Goal: Entertainment & Leisure: Consume media (video, audio)

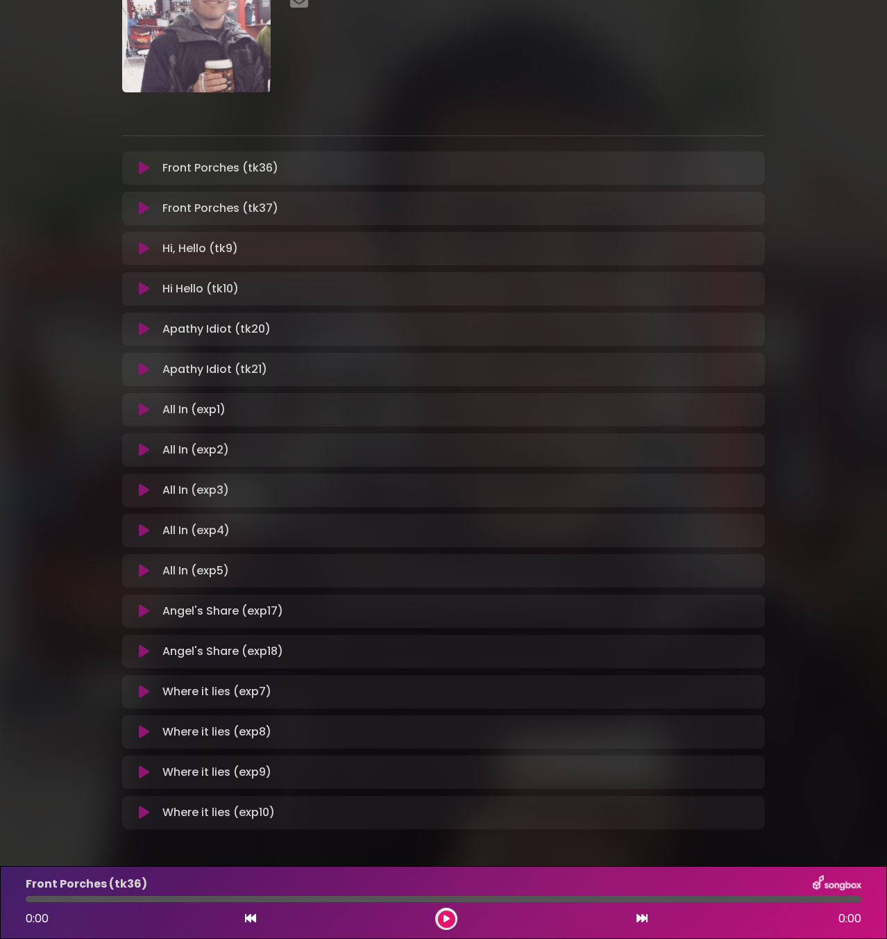
scroll to position [158, 0]
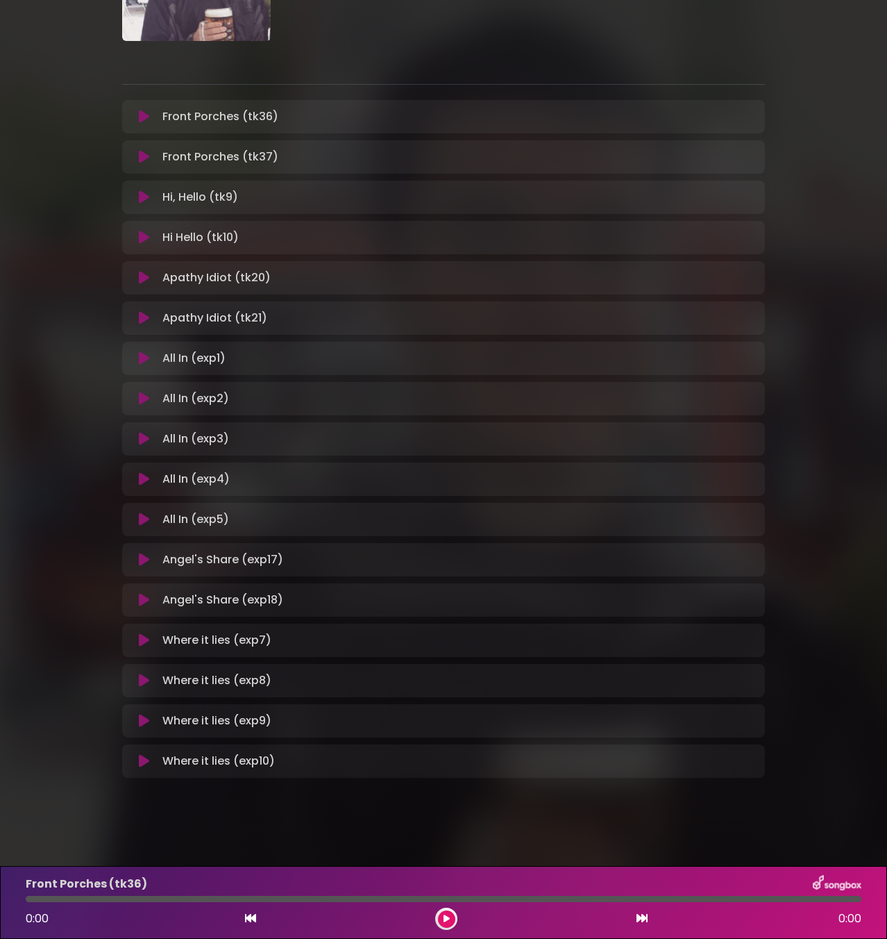
click at [144, 710] on div "Where it lies (exp9) Loading Track... Name" at bounding box center [443, 720] width 643 height 33
click at [143, 717] on icon at bounding box center [144, 721] width 10 height 14
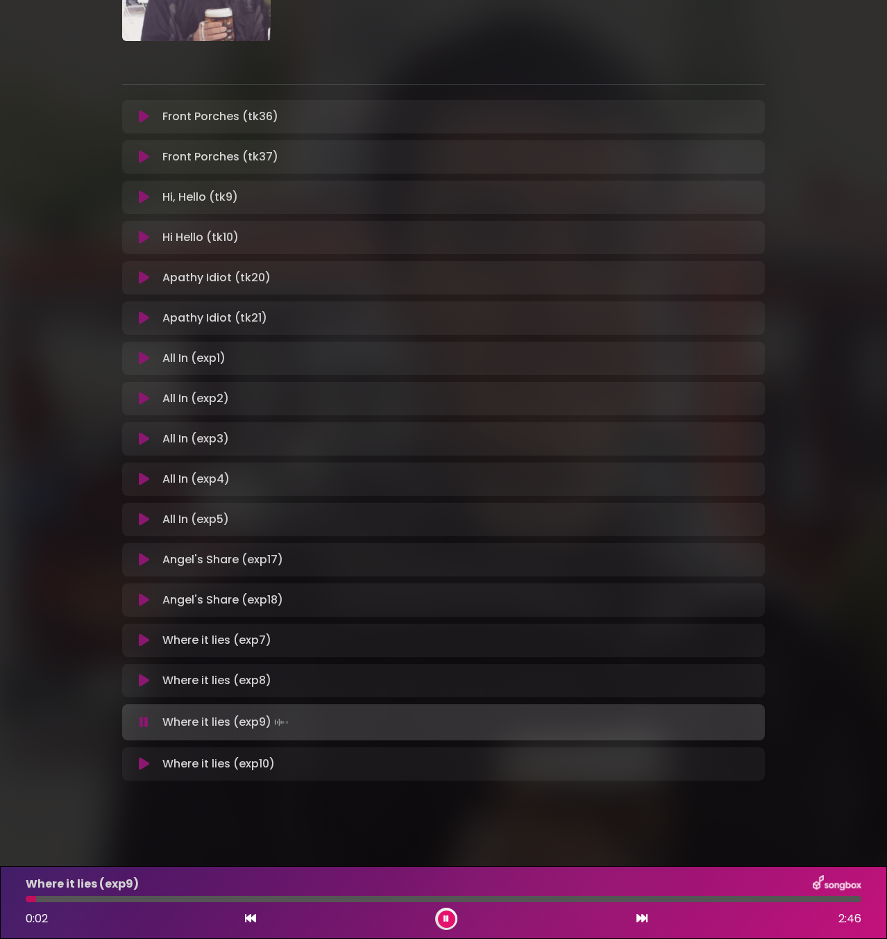
click at [94, 898] on div at bounding box center [444, 899] width 836 height 6
click at [395, 896] on div at bounding box center [444, 899] width 836 height 6
click at [571, 899] on div at bounding box center [444, 899] width 836 height 6
click at [621, 894] on div "Where it lies (exp9) 1:49 2:46" at bounding box center [443, 902] width 853 height 55
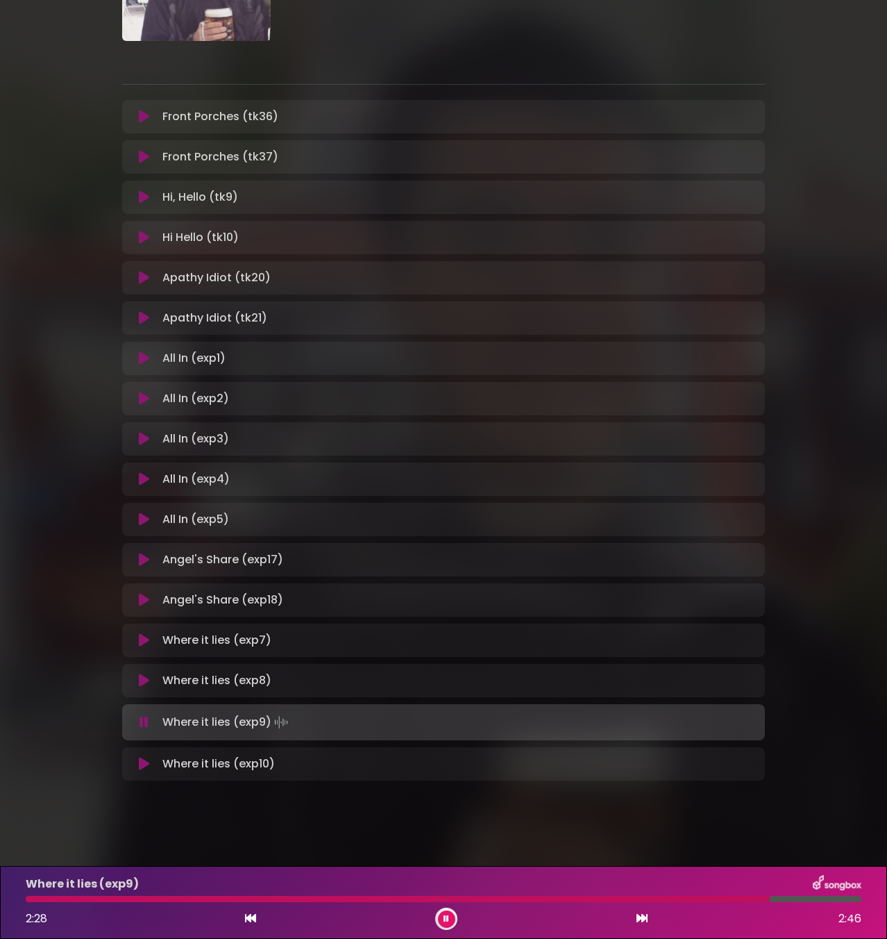
click at [747, 900] on div at bounding box center [398, 899] width 744 height 6
click at [738, 897] on div at bounding box center [390, 899] width 728 height 6
click at [727, 899] on div at bounding box center [383, 899] width 715 height 6
click at [718, 899] on div at bounding box center [378, 899] width 705 height 6
click at [139, 767] on icon at bounding box center [144, 764] width 10 height 14
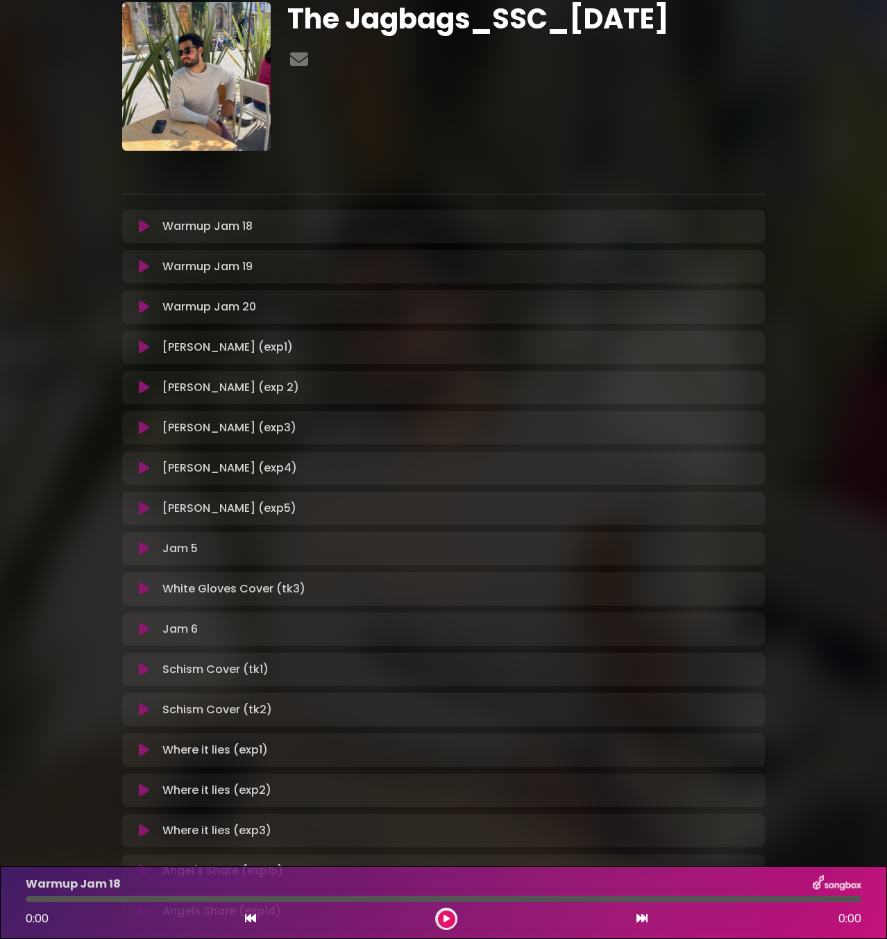
scroll to position [238, 0]
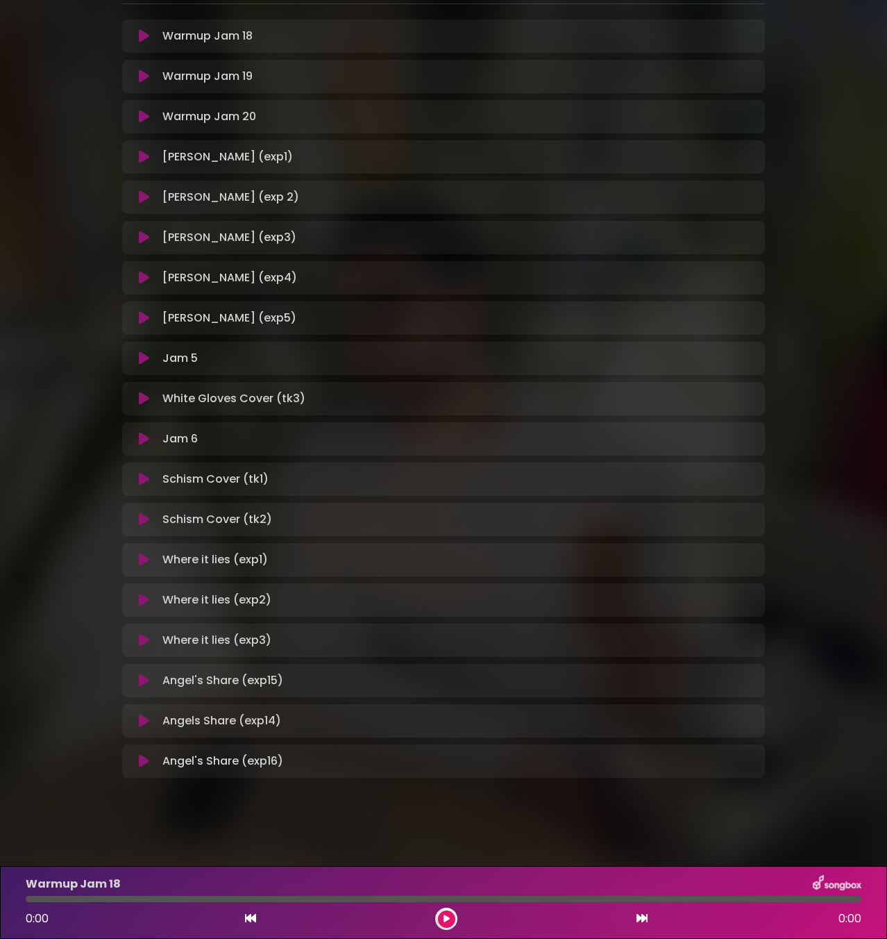
click at [139, 646] on icon at bounding box center [144, 640] width 10 height 14
click at [101, 901] on div at bounding box center [444, 899] width 836 height 6
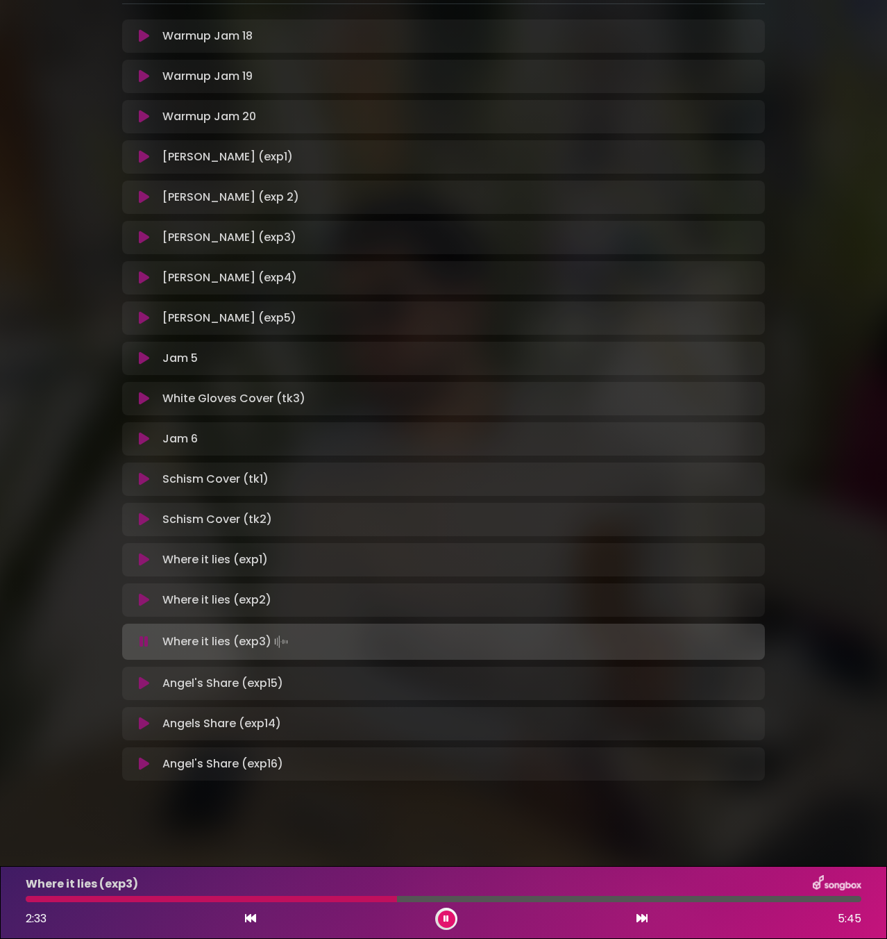
click at [398, 899] on div at bounding box center [444, 899] width 836 height 6
click at [430, 895] on div "Where it lies (exp3) 2:34 5:45" at bounding box center [443, 902] width 853 height 55
click at [460, 895] on div "Where it lies (exp3) 2:35 5:45" at bounding box center [443, 902] width 853 height 55
click at [467, 901] on div at bounding box center [444, 899] width 836 height 6
click at [523, 901] on div at bounding box center [444, 899] width 836 height 6
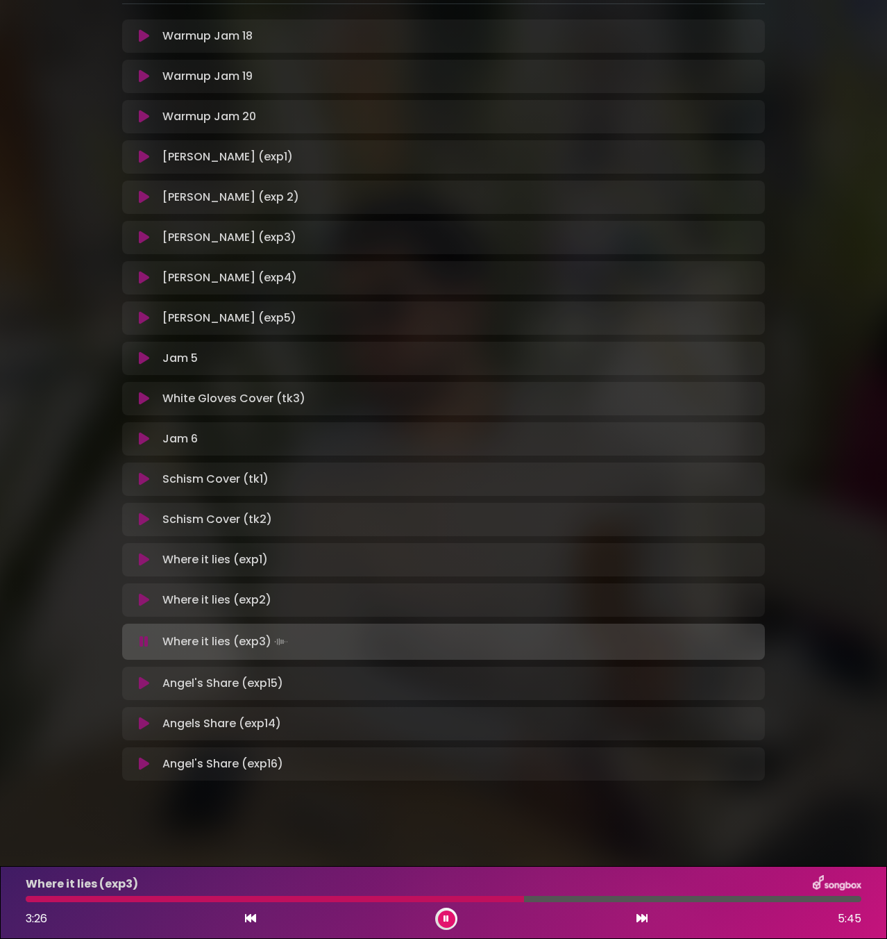
click at [554, 901] on div at bounding box center [444, 899] width 836 height 6
click at [617, 898] on div at bounding box center [444, 899] width 836 height 6
click at [692, 898] on div at bounding box center [444, 899] width 836 height 6
click at [748, 896] on div at bounding box center [444, 899] width 836 height 6
click at [819, 903] on div "Where it lies (exp3) 5:14 5:45" at bounding box center [443, 902] width 853 height 55
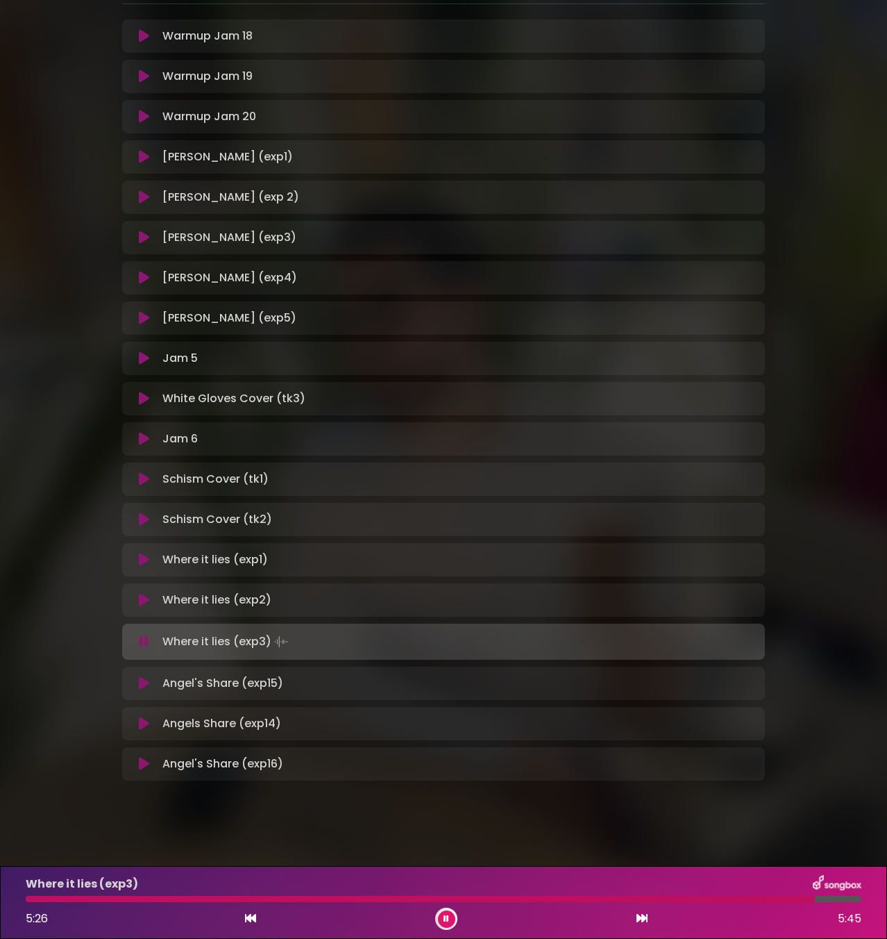
click at [844, 901] on div at bounding box center [444, 899] width 836 height 6
click at [410, 899] on div at bounding box center [437, 899] width 822 height 6
click at [436, 897] on div at bounding box center [444, 899] width 836 height 6
click at [333, 892] on div "Where it lies (exp3)" at bounding box center [443, 884] width 853 height 18
click at [338, 899] on div at bounding box center [232, 899] width 412 height 6
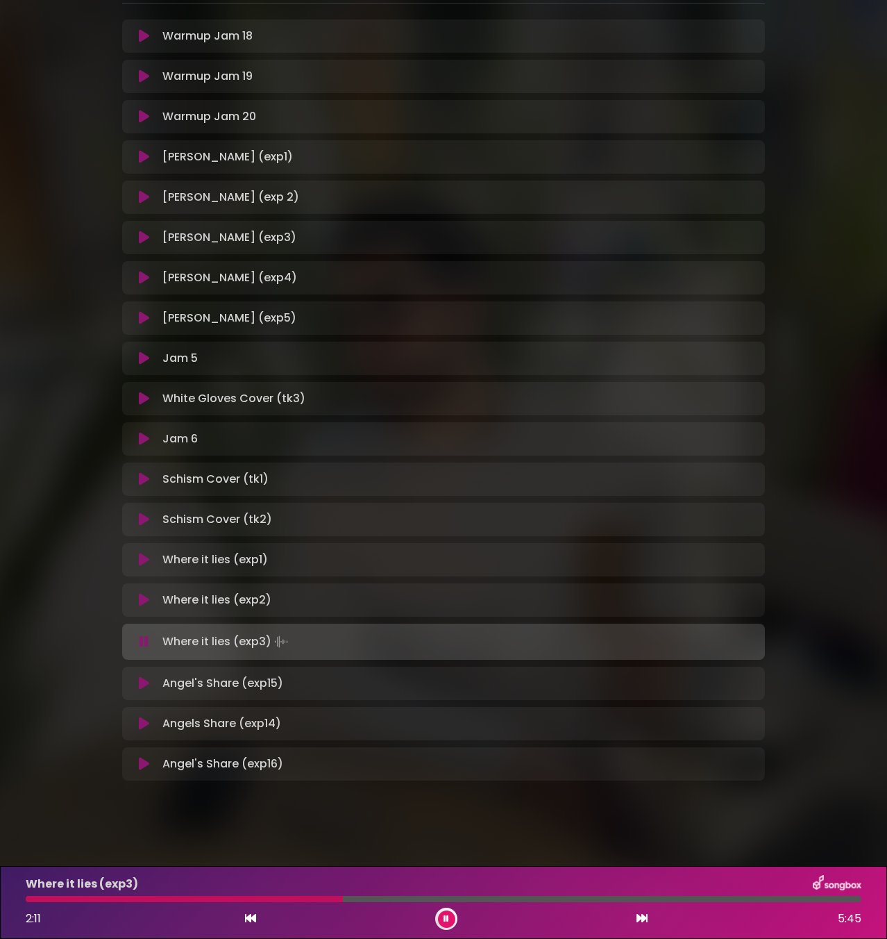
click at [284, 900] on div at bounding box center [184, 899] width 317 height 6
click at [133, 676] on button at bounding box center [144, 683] width 26 height 14
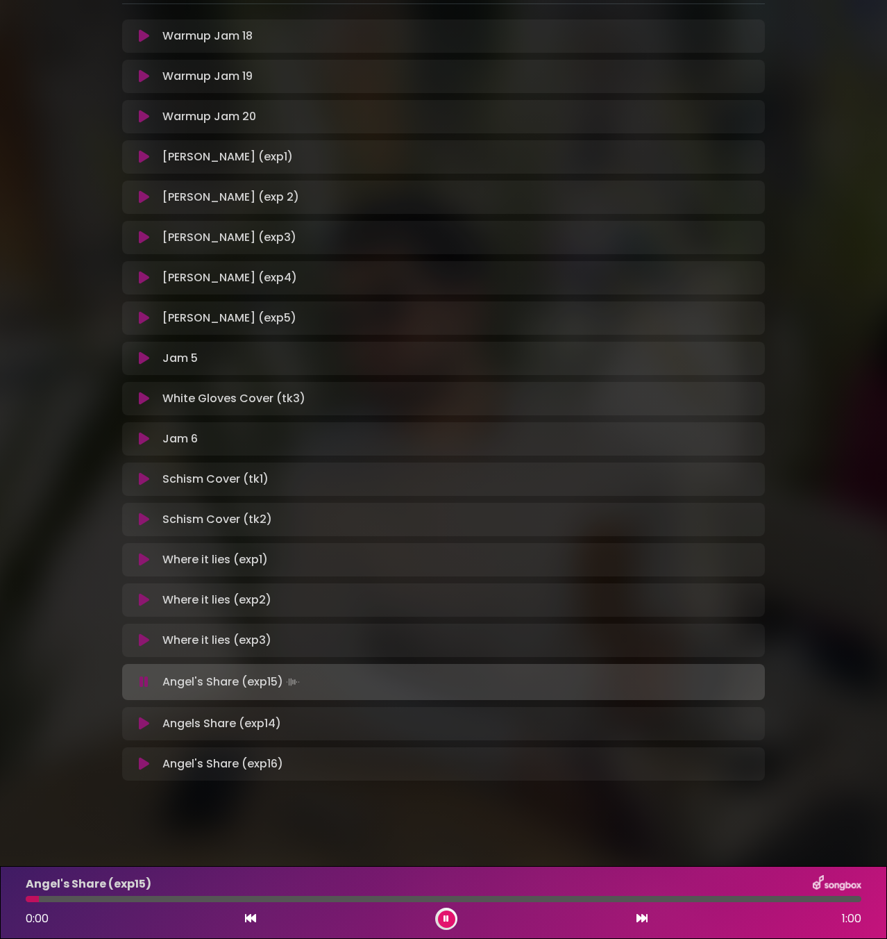
click at [237, 901] on div at bounding box center [444, 899] width 836 height 6
click at [140, 320] on icon at bounding box center [144, 318] width 10 height 14
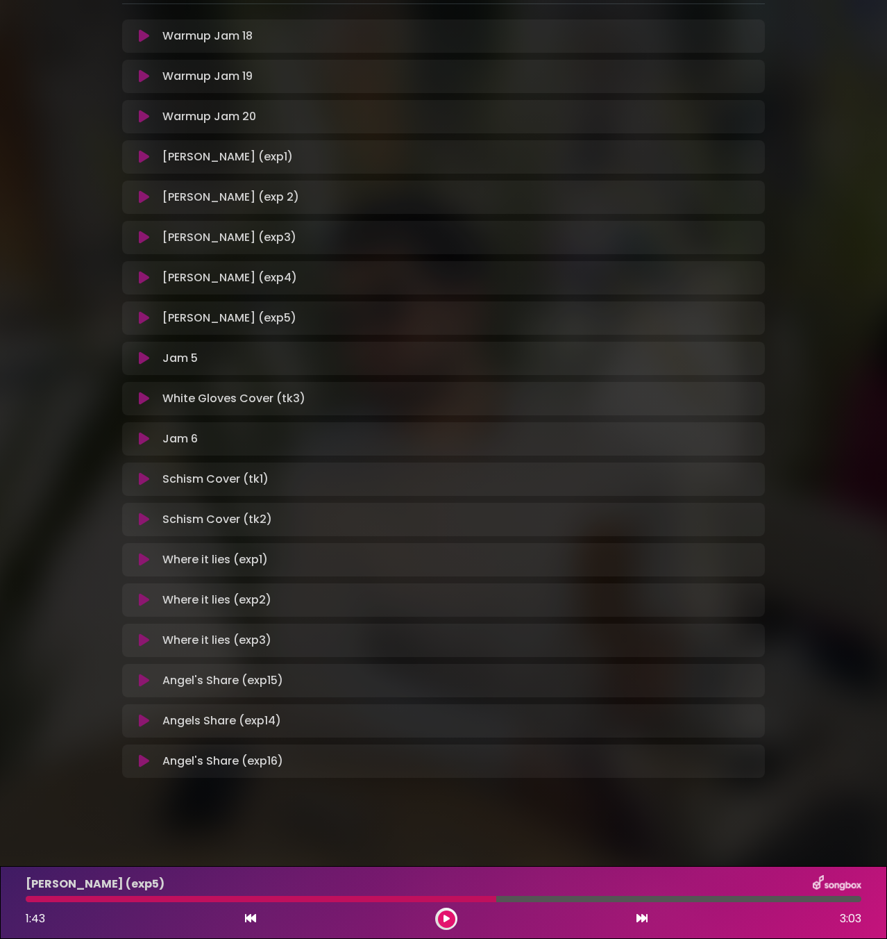
click at [455, 920] on button at bounding box center [446, 918] width 17 height 17
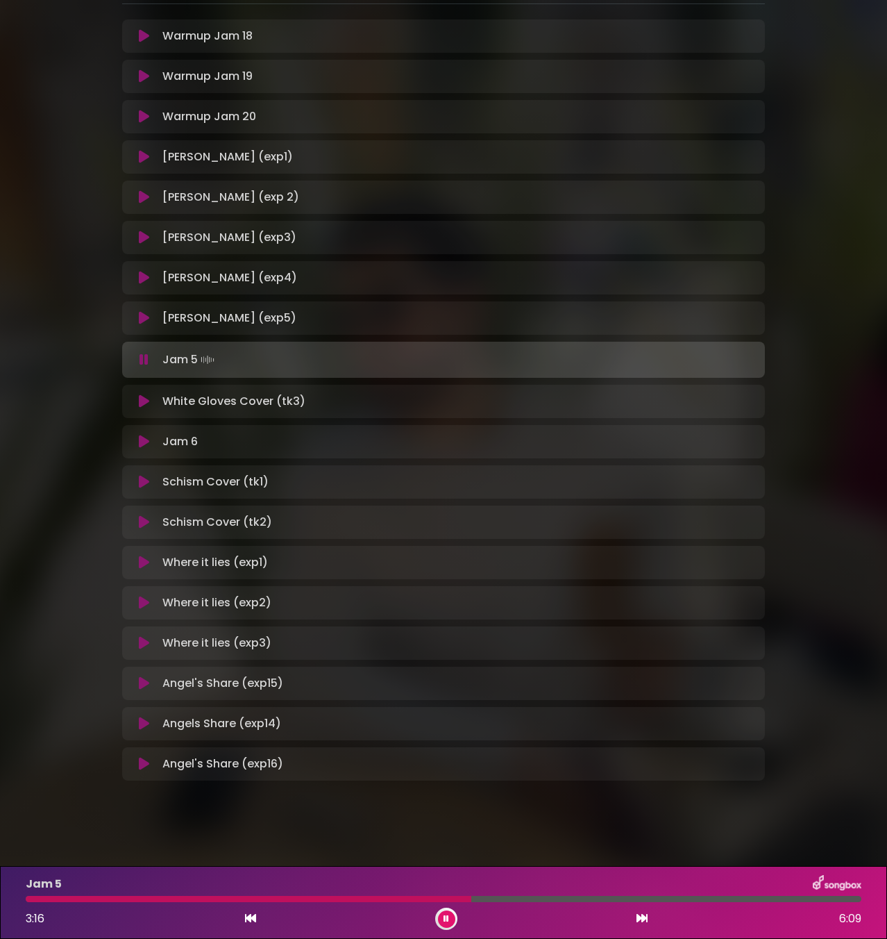
click at [587, 908] on div "3:16 6:09" at bounding box center [443, 919] width 853 height 22
click at [594, 900] on div at bounding box center [444, 899] width 836 height 6
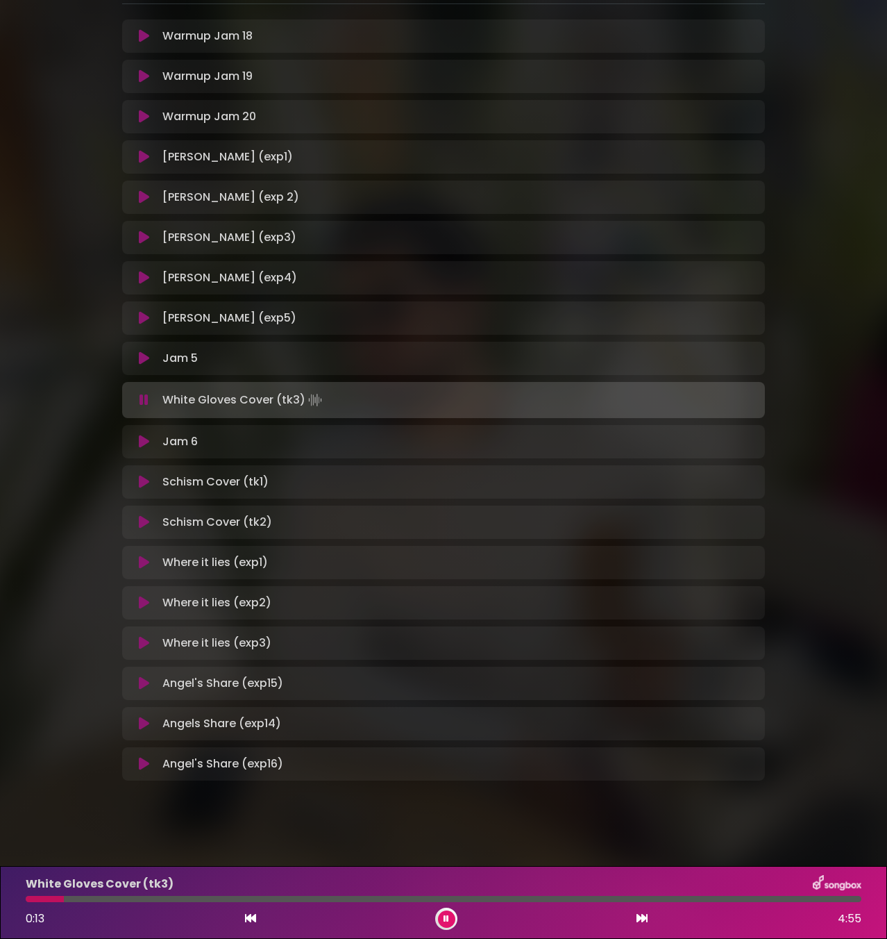
click at [149, 354] on icon at bounding box center [144, 358] width 10 height 14
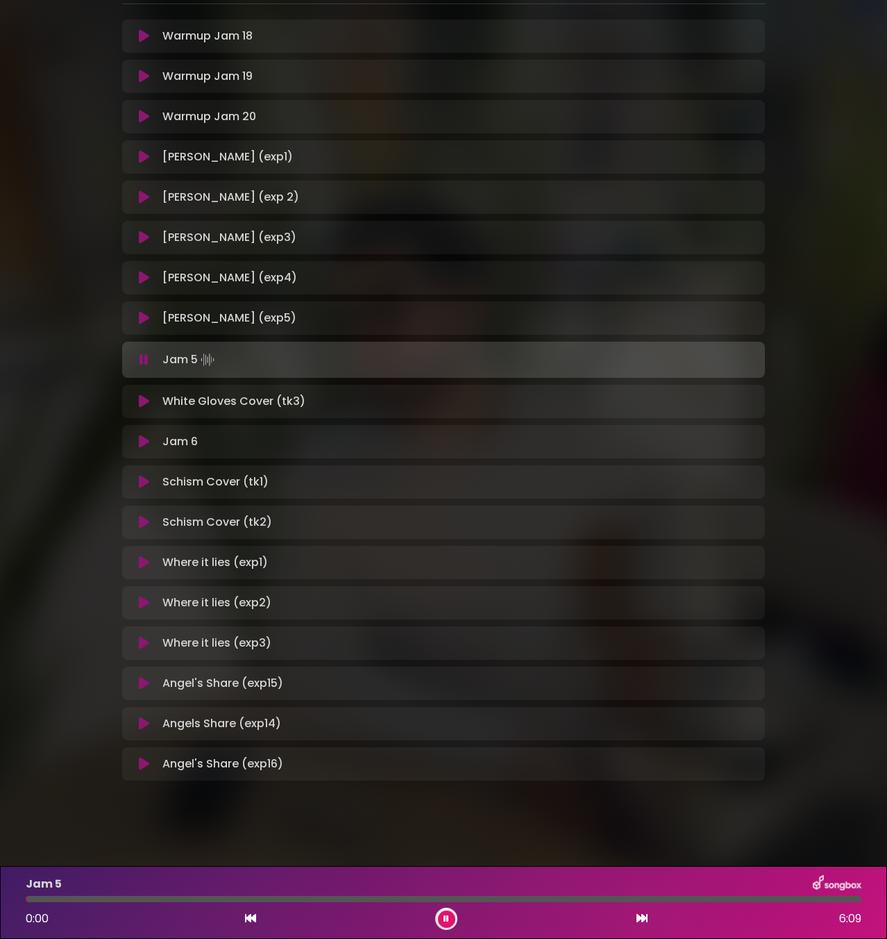
click at [746, 894] on div "Jam 5 0:00 6:09" at bounding box center [443, 902] width 853 height 55
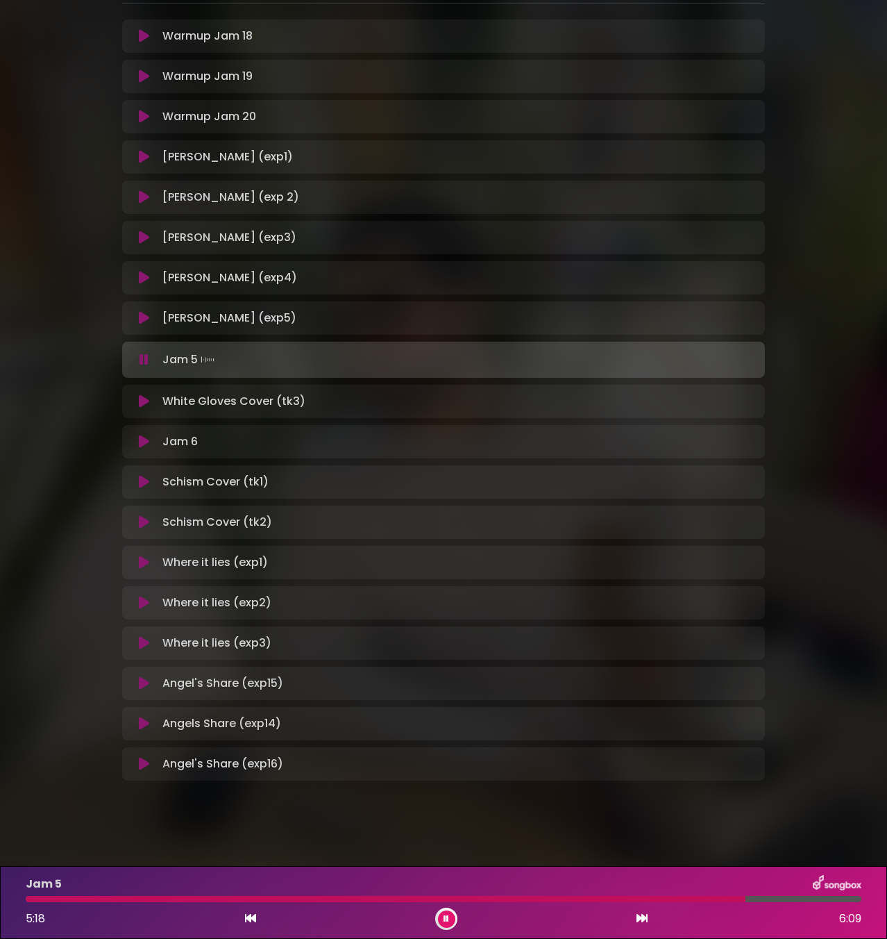
click at [746, 900] on div at bounding box center [444, 899] width 836 height 6
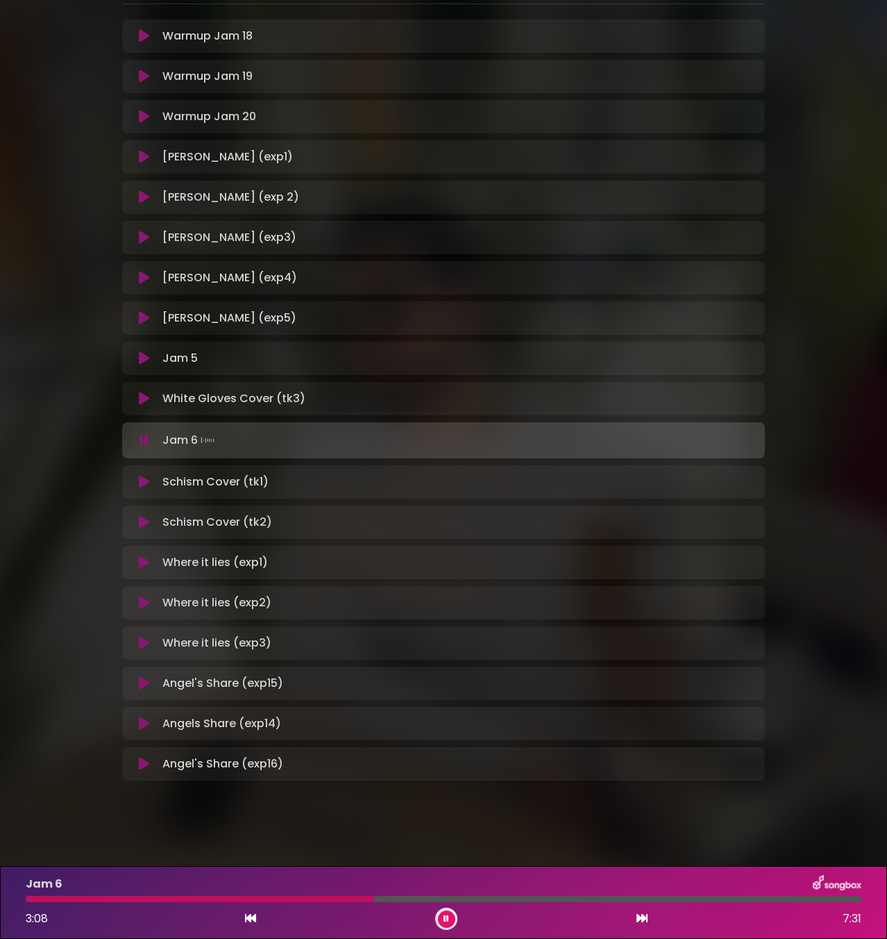
click at [424, 897] on div at bounding box center [444, 899] width 836 height 6
click at [576, 900] on div at bounding box center [444, 899] width 836 height 6
click at [662, 896] on div at bounding box center [444, 899] width 836 height 6
click at [757, 900] on div at bounding box center [444, 899] width 836 height 6
click at [809, 899] on div at bounding box center [444, 899] width 836 height 6
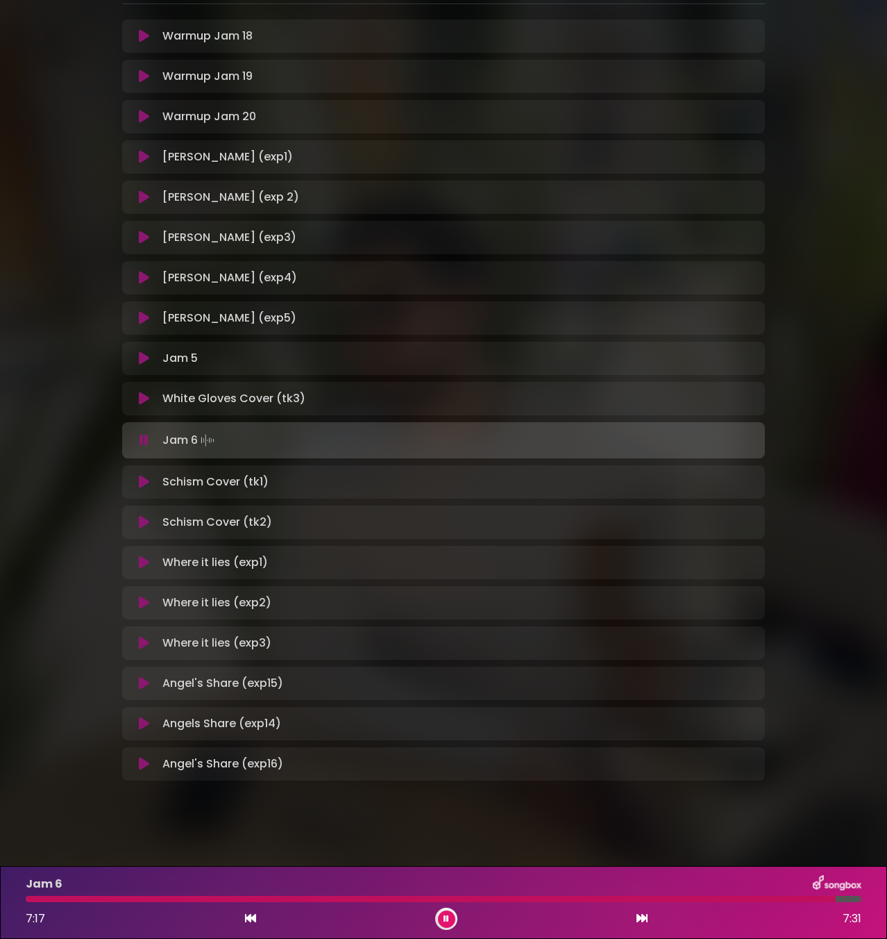
click at [246, 899] on div at bounding box center [431, 899] width 810 height 6
click at [826, 900] on div at bounding box center [444, 899] width 836 height 6
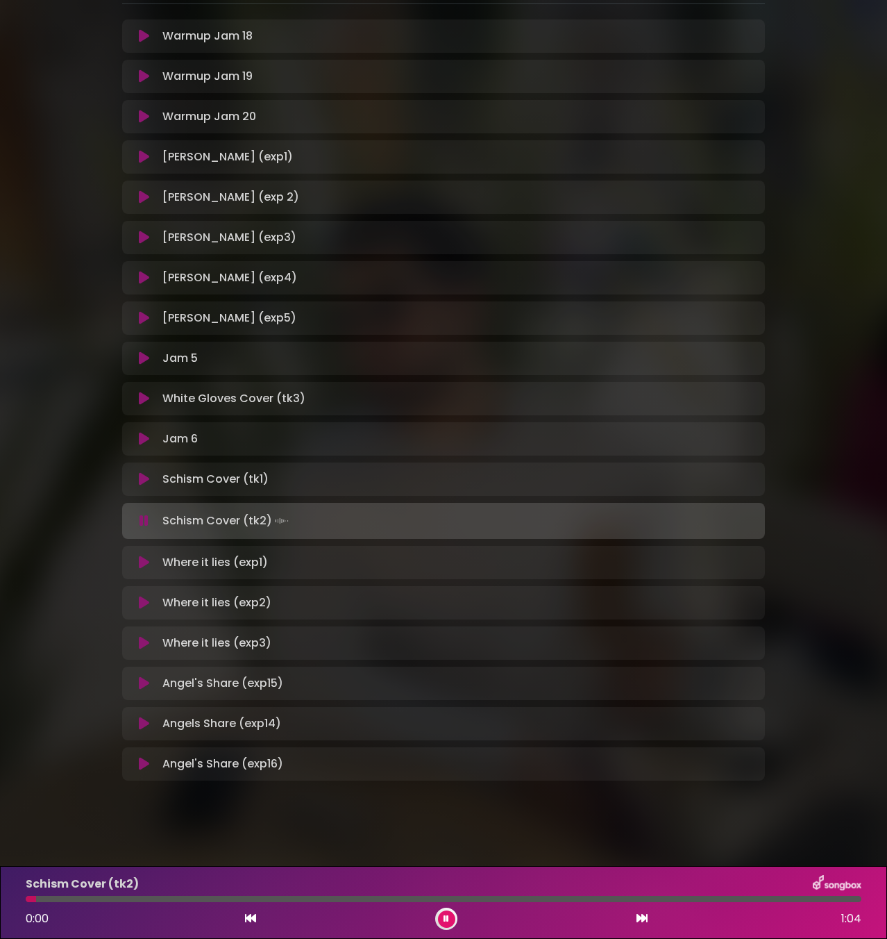
click at [80, 897] on div at bounding box center [444, 899] width 836 height 6
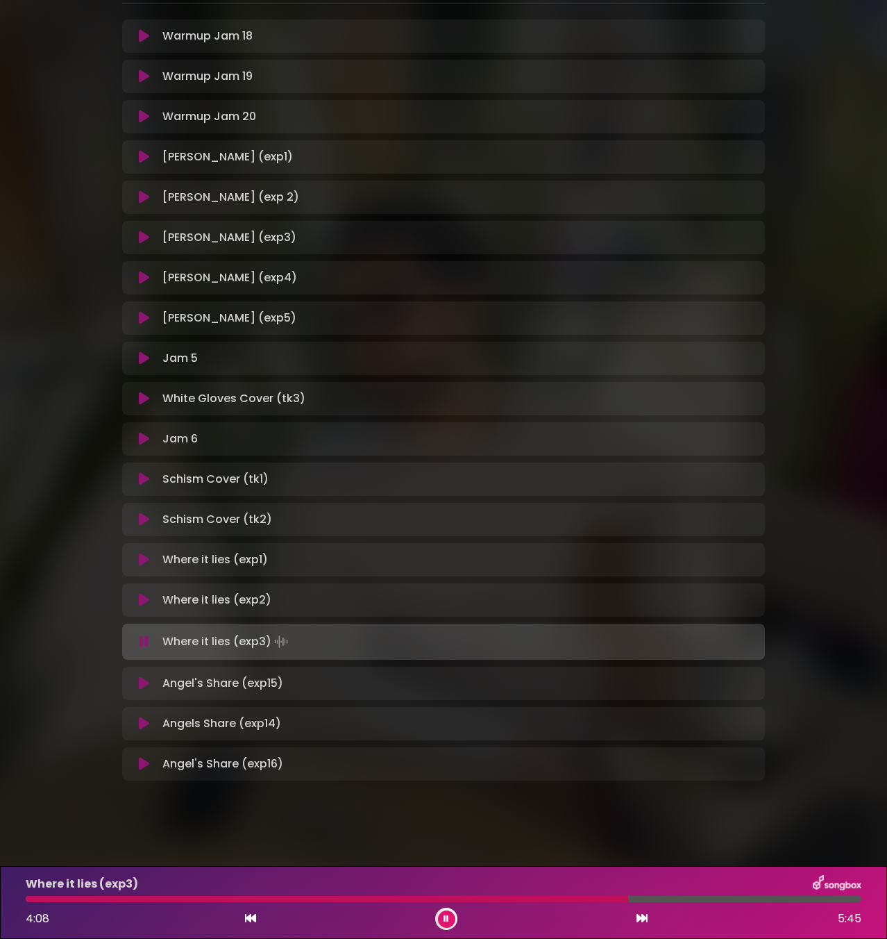
click at [692, 896] on div at bounding box center [444, 899] width 836 height 6
